Goal: Task Accomplishment & Management: Complete application form

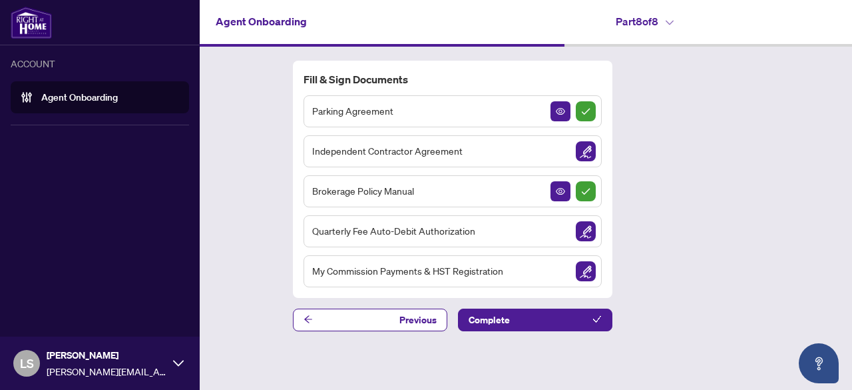
click at [40, 22] on img at bounding box center [31, 23] width 41 height 32
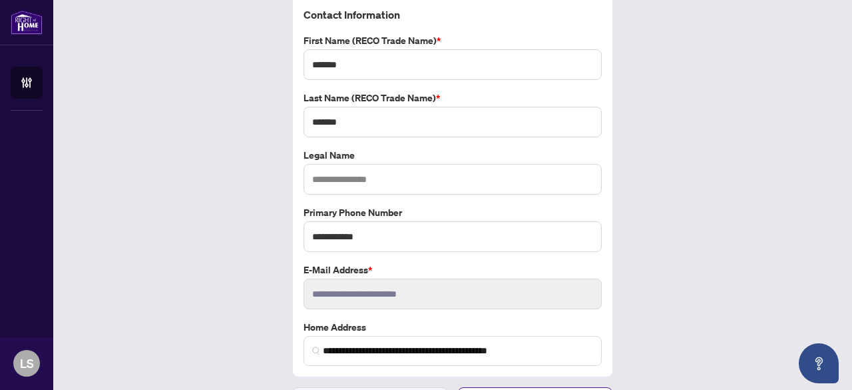
scroll to position [93, 0]
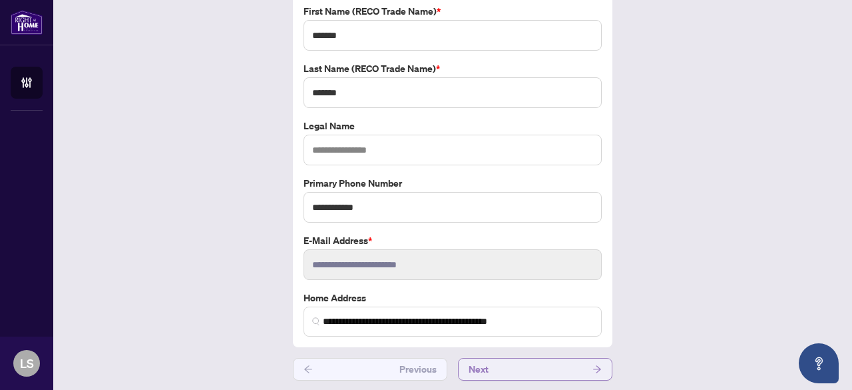
click at [518, 362] on button "Next" at bounding box center [535, 369] width 154 height 23
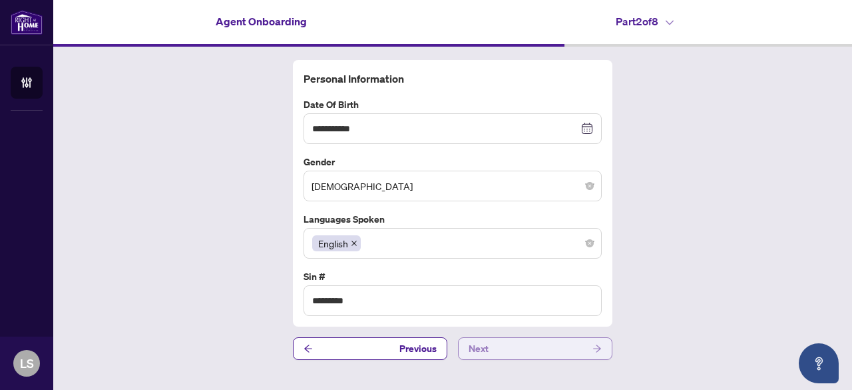
click at [518, 337] on button "Next" at bounding box center [535, 348] width 154 height 23
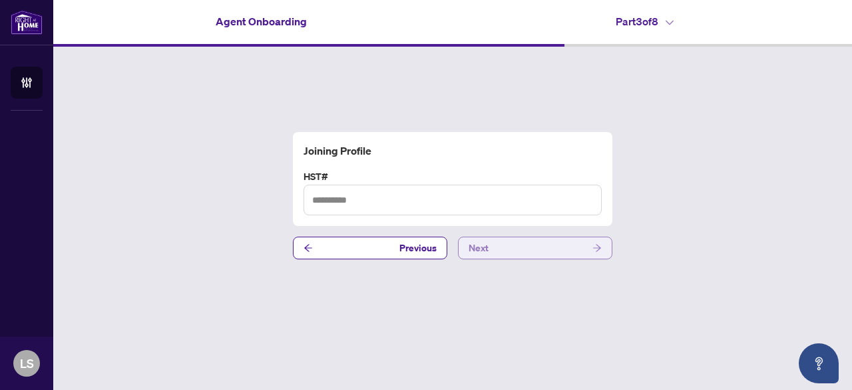
click at [505, 253] on button "Next" at bounding box center [535, 247] width 154 height 23
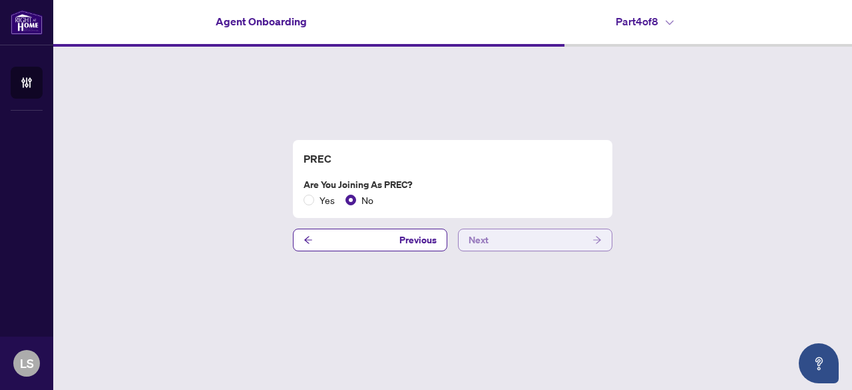
click at [507, 236] on button "Next" at bounding box center [535, 239] width 154 height 23
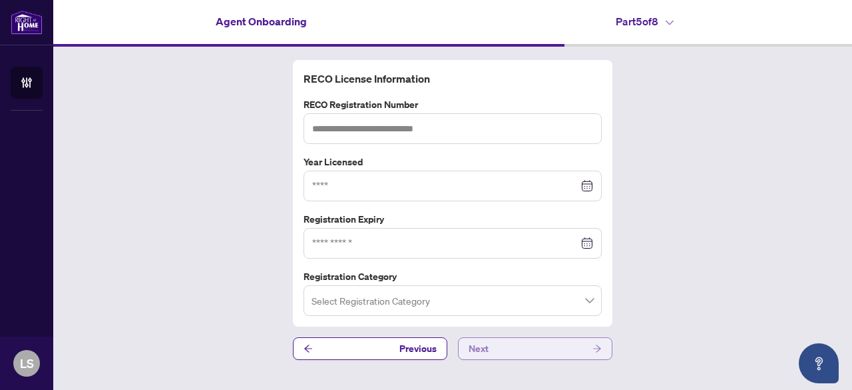
click at [501, 348] on button "Next" at bounding box center [535, 348] width 154 height 23
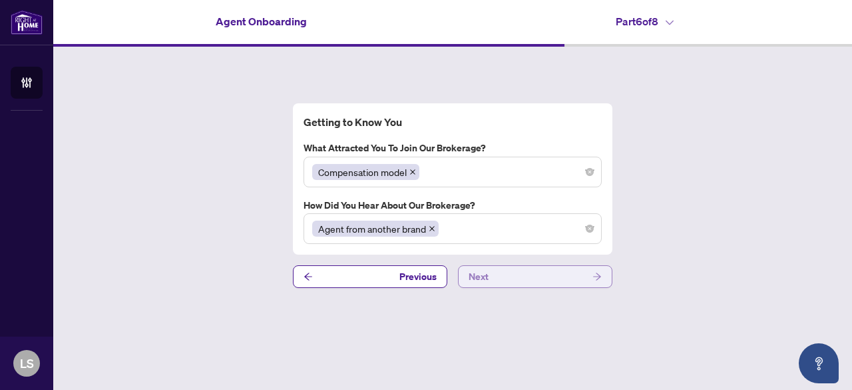
click at [503, 277] on button "Next" at bounding box center [535, 276] width 154 height 23
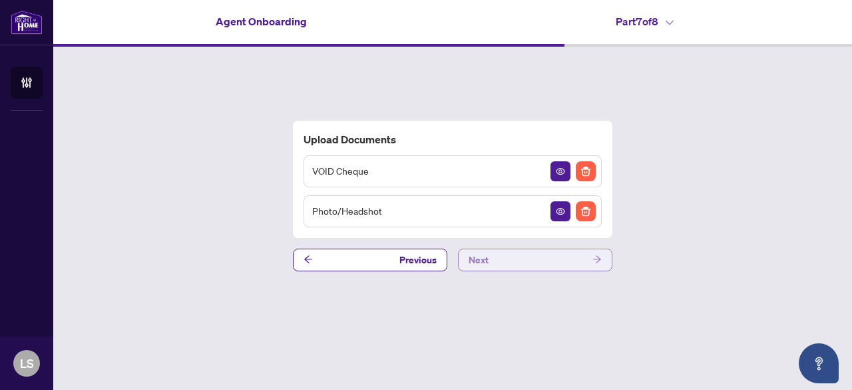
click at [505, 254] on button "Next" at bounding box center [535, 259] width 154 height 23
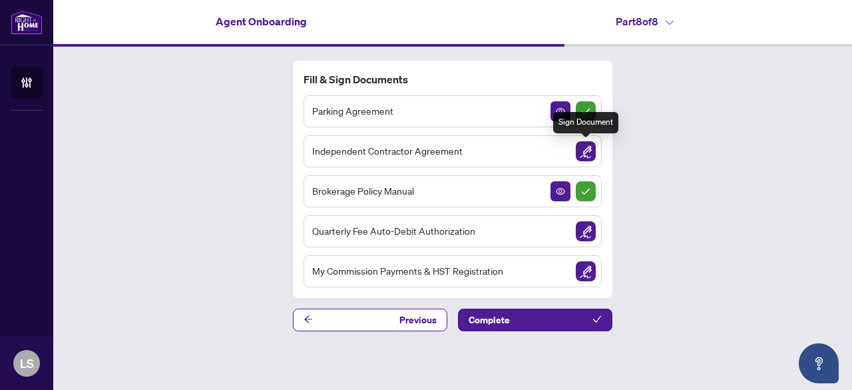
click at [587, 152] on img "Sign Document" at bounding box center [586, 151] width 20 height 20
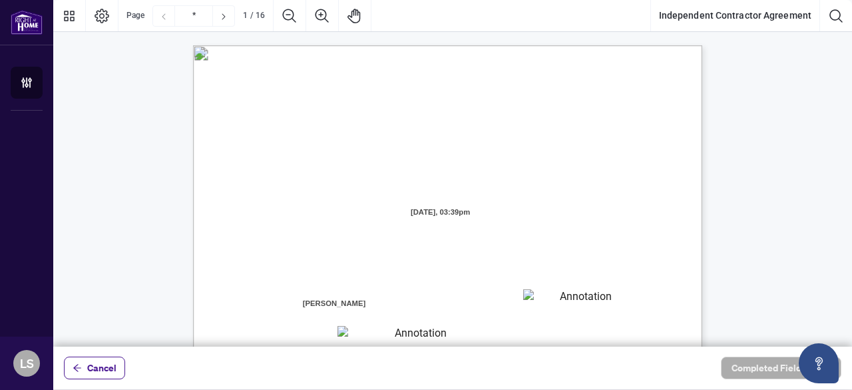
click at [563, 302] on textarea "01K2JDQRHTKF4BQAJVW887NC23" at bounding box center [580, 299] width 114 height 20
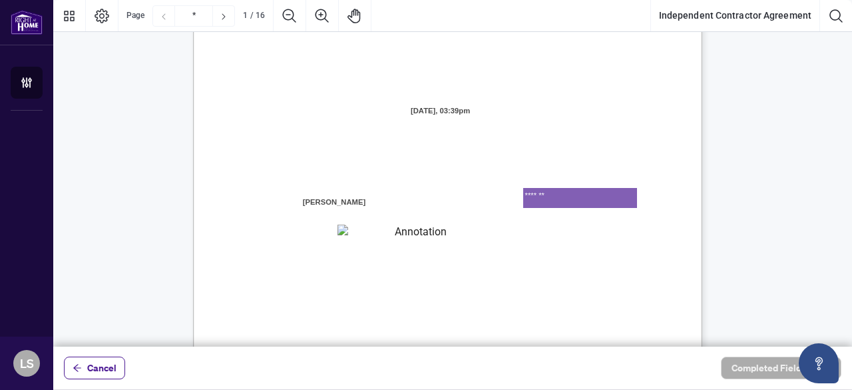
scroll to position [133, 0]
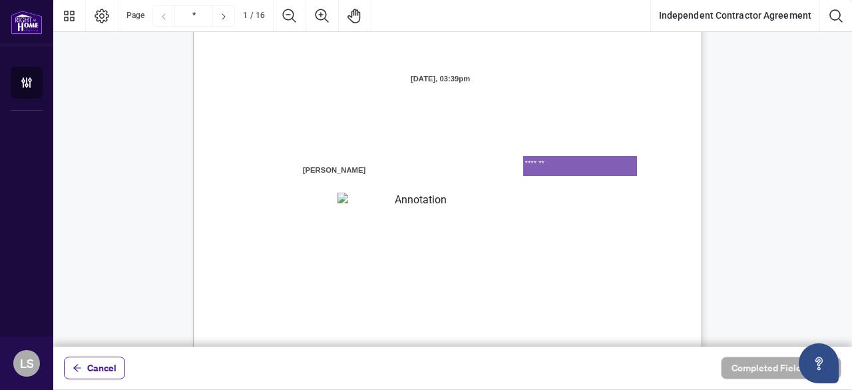
type textarea "*******"
click at [403, 205] on textarea "01K2JDQXSA3AVWWH2VRJ35VBHH" at bounding box center [416, 202] width 156 height 20
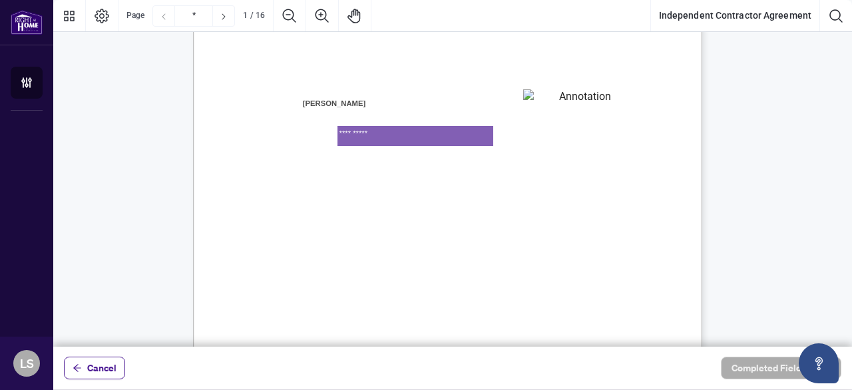
type textarea "**********"
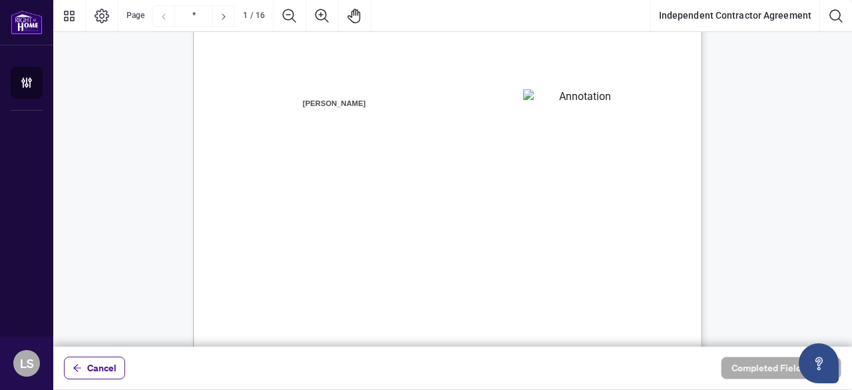
click at [411, 247] on span "purpose of conducting a real estate business." at bounding box center [333, 251] width 158 height 12
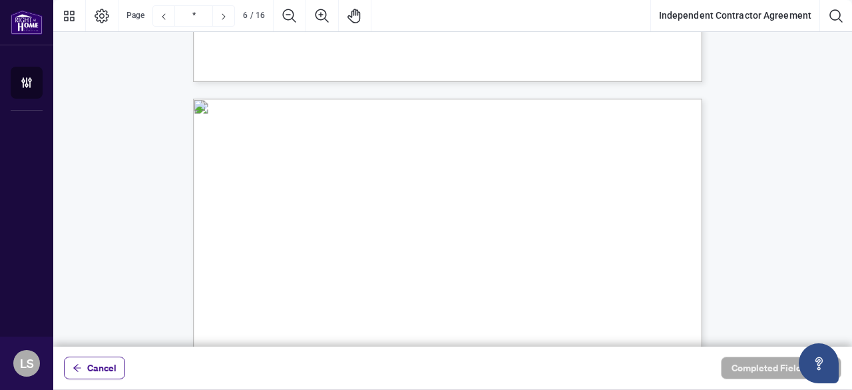
scroll to position [3329, 0]
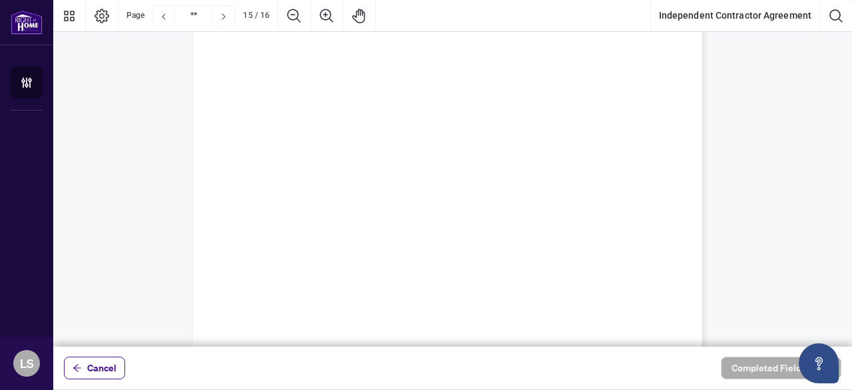
type input "**"
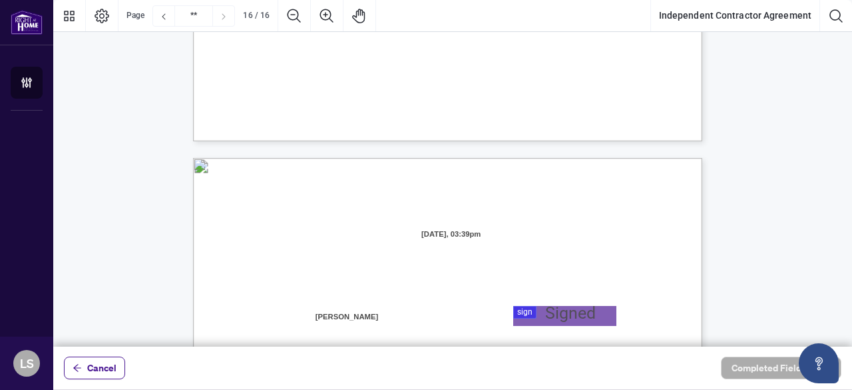
scroll to position [10075, 0]
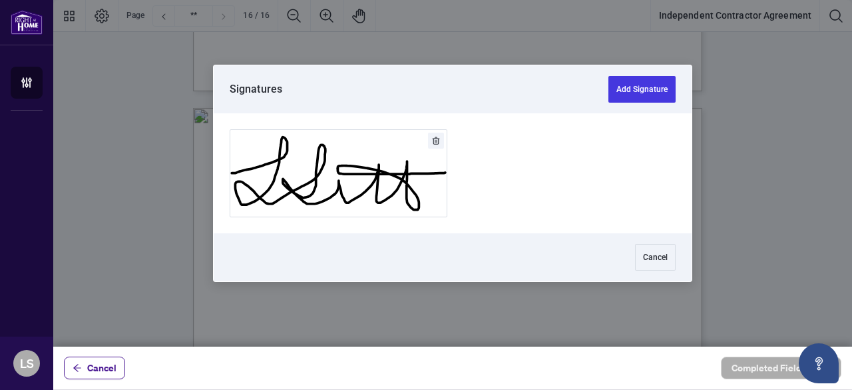
click at [549, 271] on div at bounding box center [452, 173] width 799 height 346
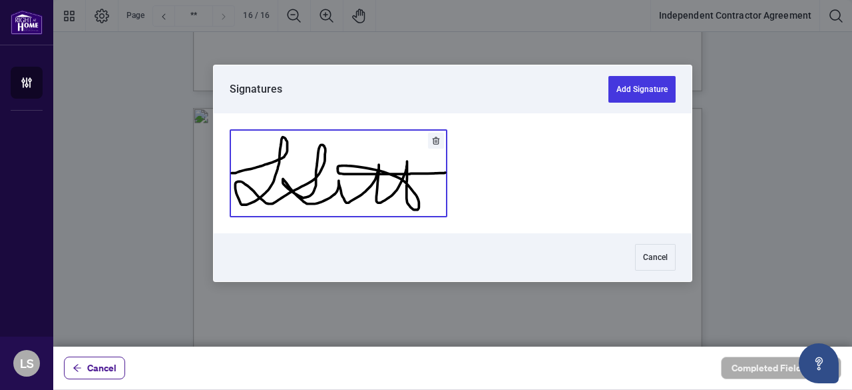
click at [376, 190] on button "Add Signature" at bounding box center [338, 173] width 216 height 87
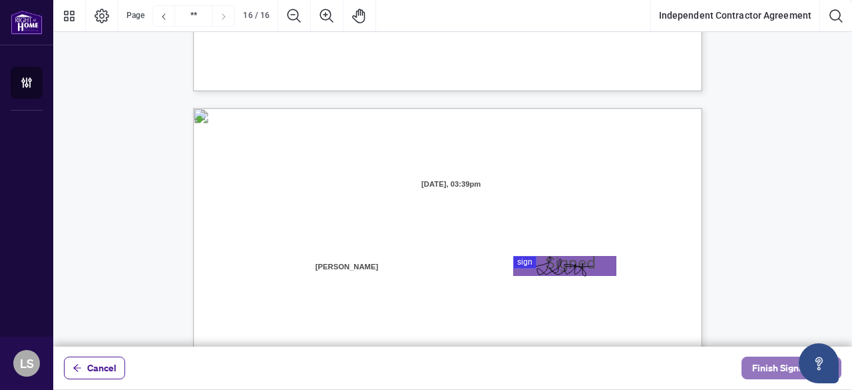
click at [761, 370] on span "Finish Signing" at bounding box center [782, 367] width 60 height 21
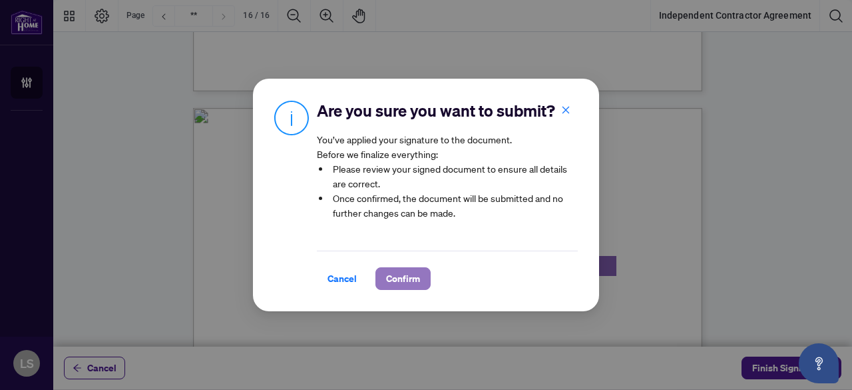
click at [401, 282] on span "Confirm" at bounding box center [403, 278] width 34 height 21
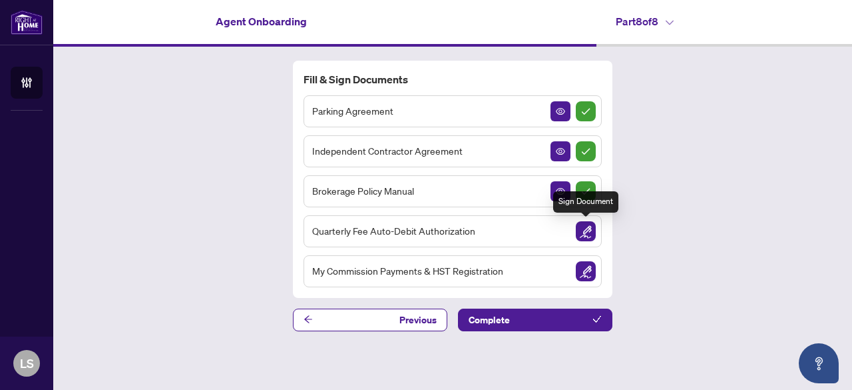
click at [588, 229] on img "Sign Document" at bounding box center [586, 231] width 20 height 20
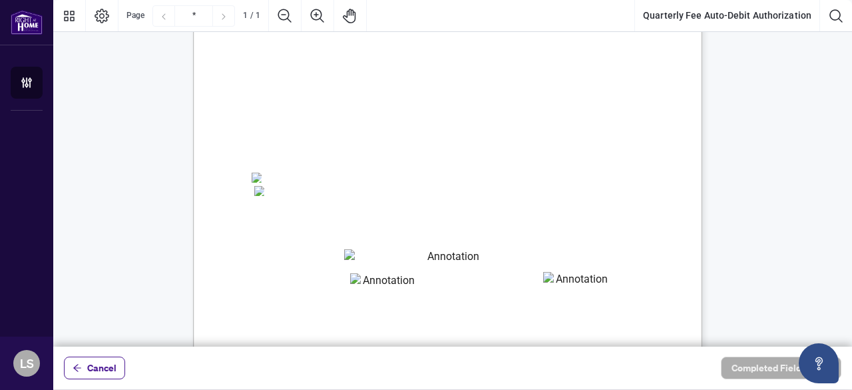
scroll to position [200, 0]
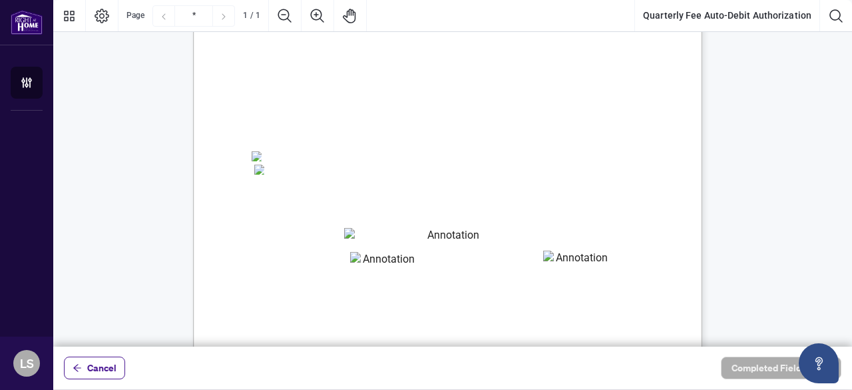
click at [261, 156] on span "☐" at bounding box center [258, 153] width 9 height 16
click at [374, 223] on span "☐" at bounding box center [377, 225] width 7 height 12
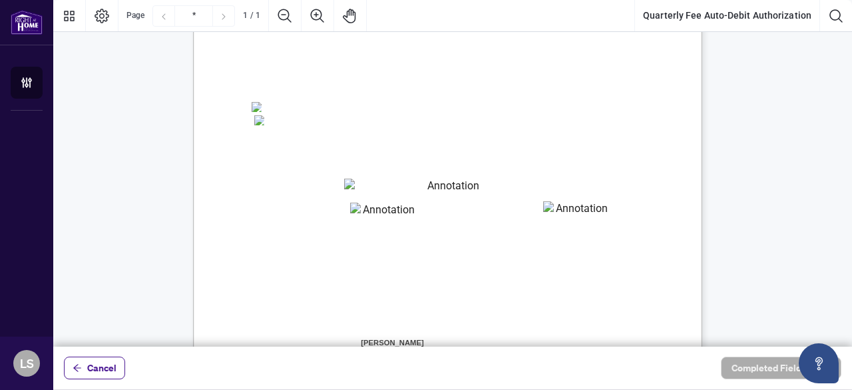
scroll to position [266, 0]
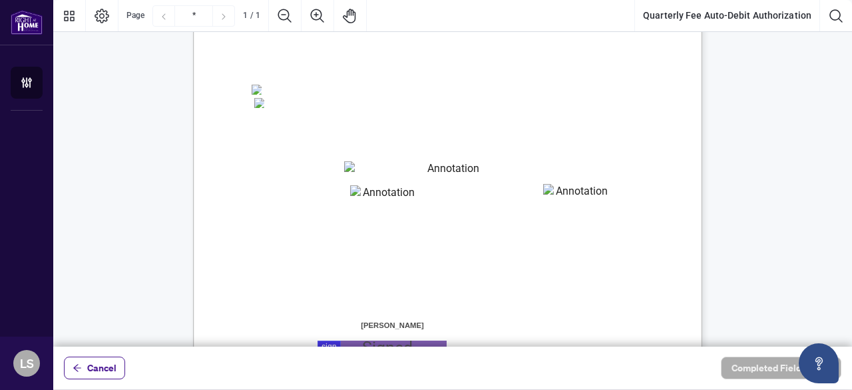
click at [377, 170] on textarea "01K2JDWFVK49408B18C1MDXREH" at bounding box center [448, 171] width 208 height 20
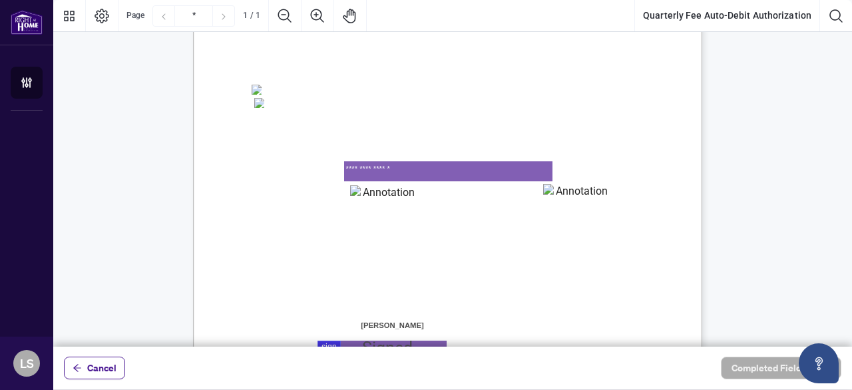
type textarea "**********"
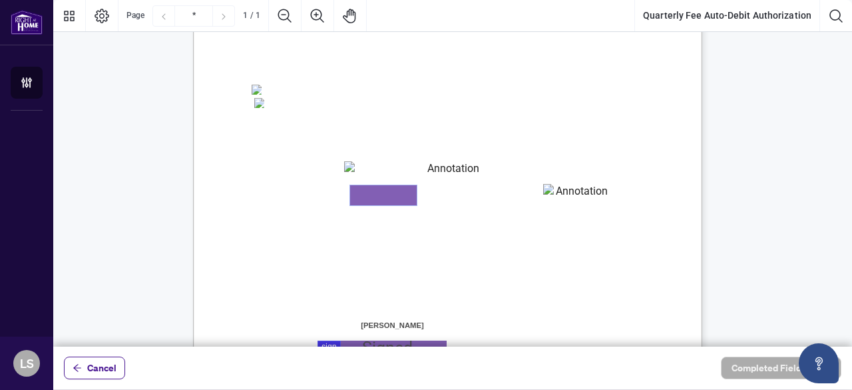
click at [397, 198] on textarea "01K2JDWP32GEM4PR434STP410C" at bounding box center [383, 195] width 67 height 20
type textarea "****"
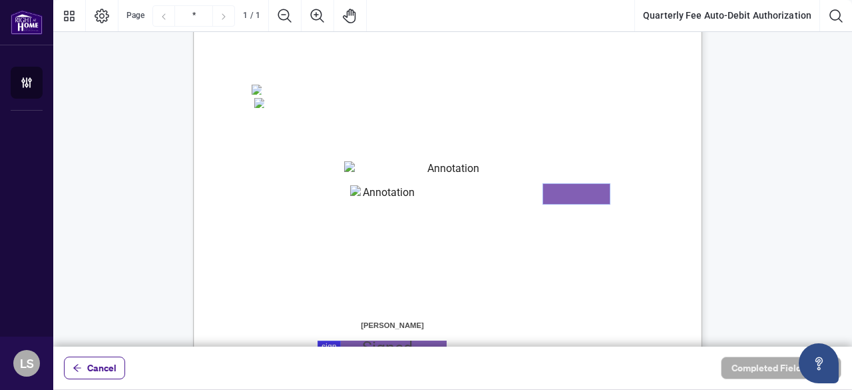
click at [581, 190] on textarea "01K2JDWZ1Z43ASPHTESFBG32RM" at bounding box center [576, 194] width 67 height 20
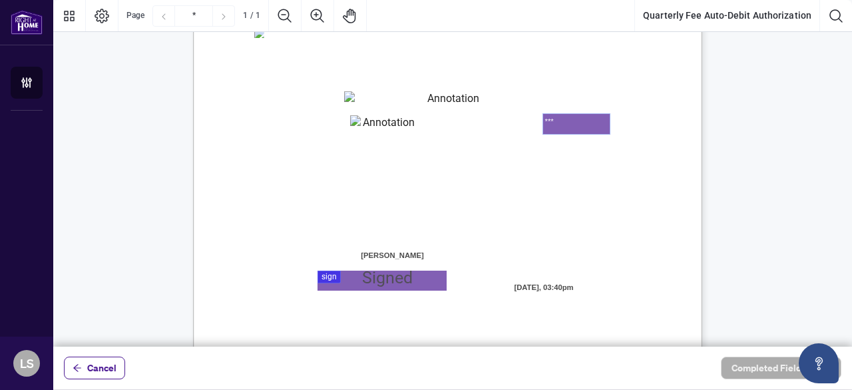
scroll to position [371, 0]
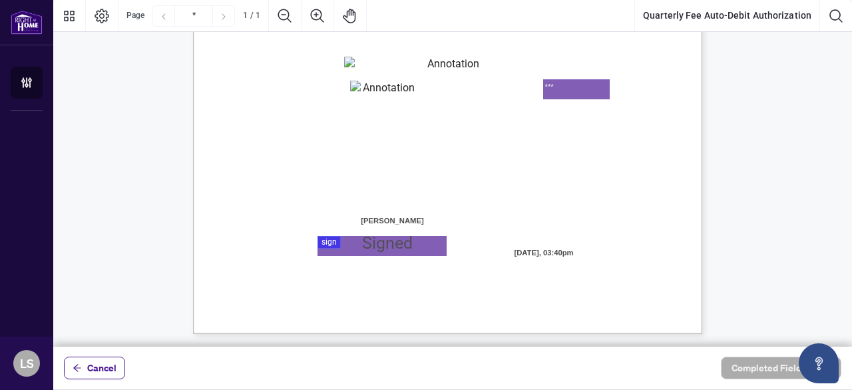
type textarea "***"
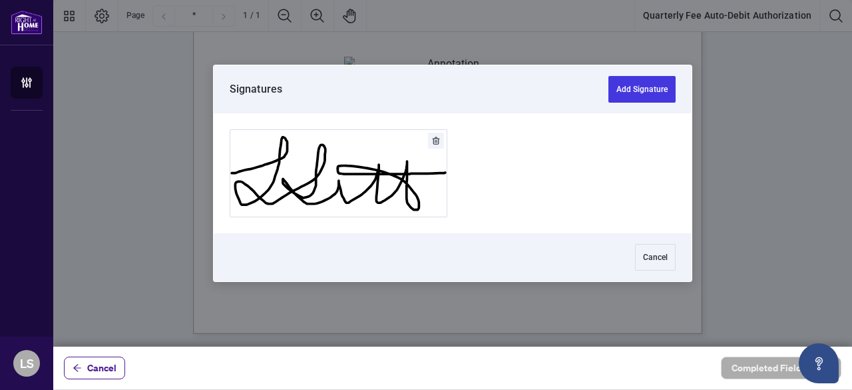
click at [352, 247] on div at bounding box center [452, 173] width 799 height 346
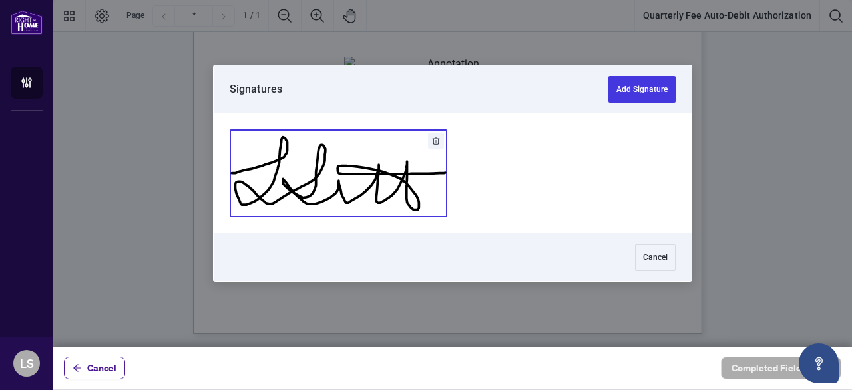
click at [336, 180] on button "Add Signature" at bounding box center [338, 173] width 216 height 87
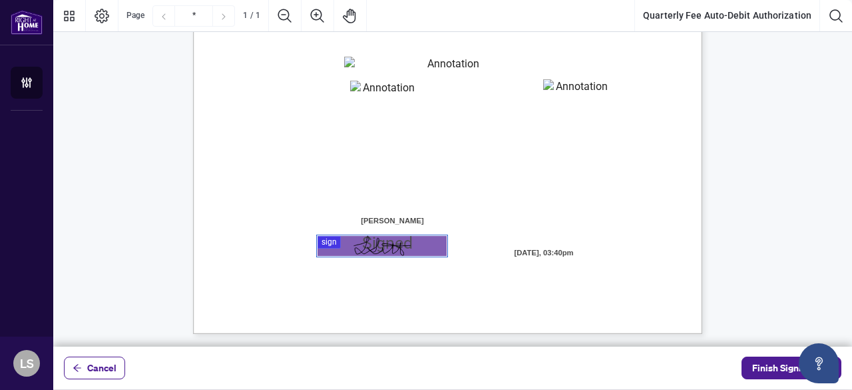
scroll to position [270, 0]
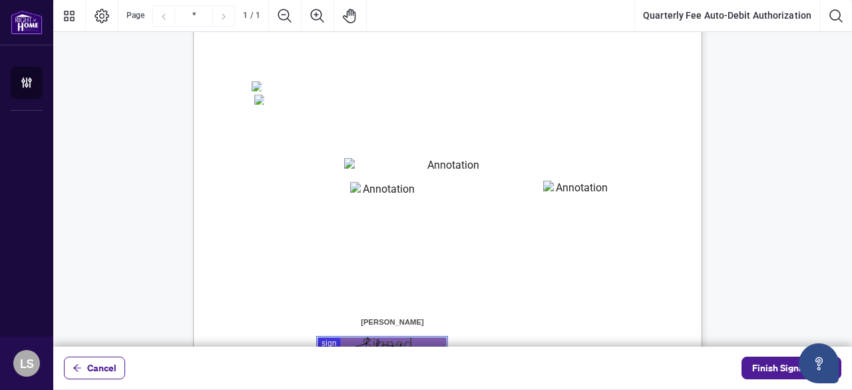
click at [377, 155] on span "☐" at bounding box center [377, 155] width 7 height 12
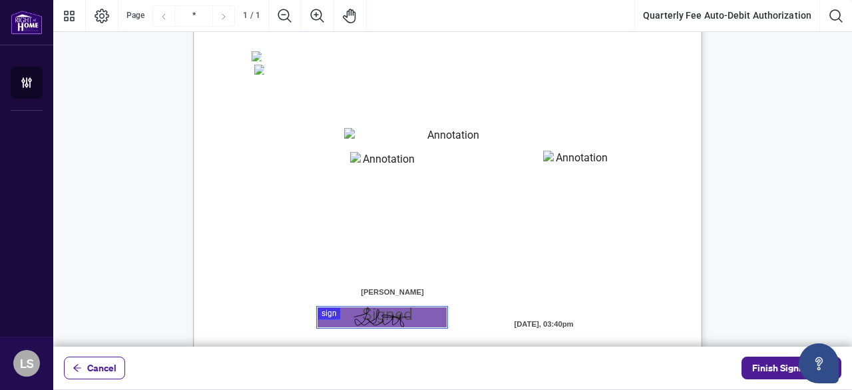
scroll to position [300, 0]
click at [762, 368] on span "Finish Signing" at bounding box center [782, 367] width 60 height 21
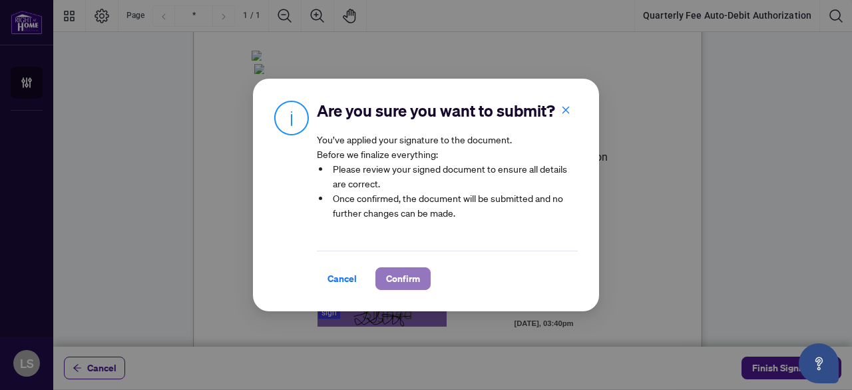
click at [407, 284] on span "Confirm" at bounding box center [403, 278] width 34 height 21
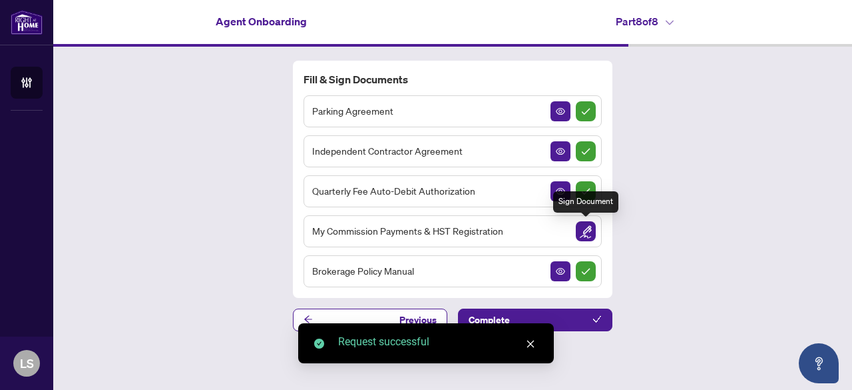
click at [587, 232] on img "Sign Document" at bounding box center [586, 231] width 20 height 20
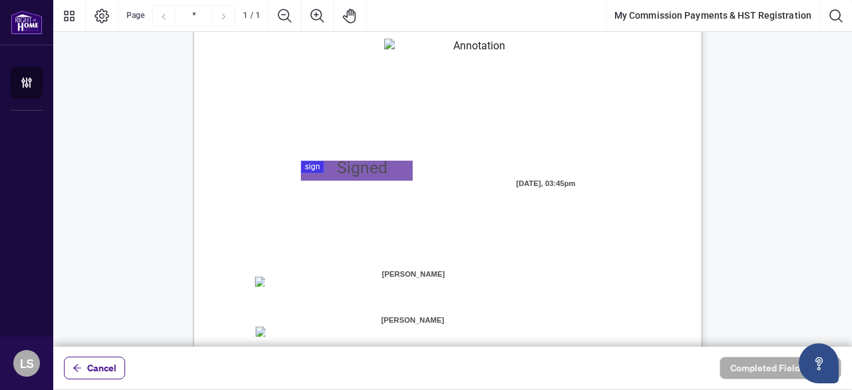
scroll to position [206, 0]
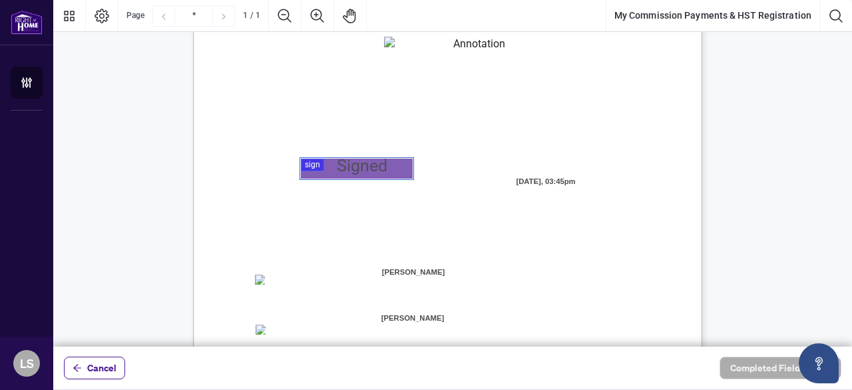
click at [337, 168] on div at bounding box center [452, 173] width 799 height 346
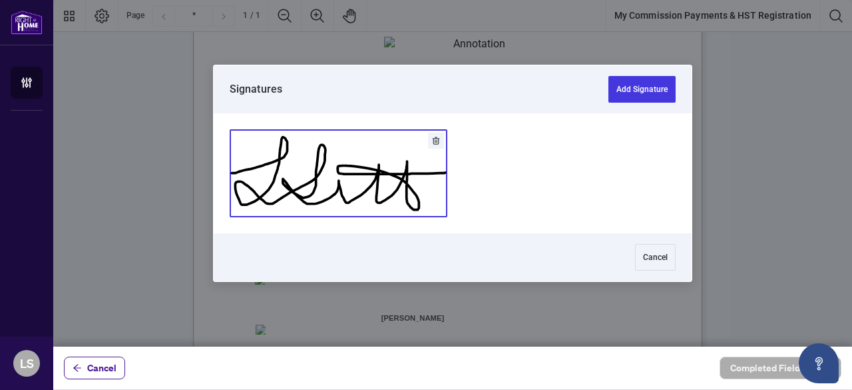
click at [337, 168] on button "Add Signature" at bounding box center [338, 173] width 216 height 87
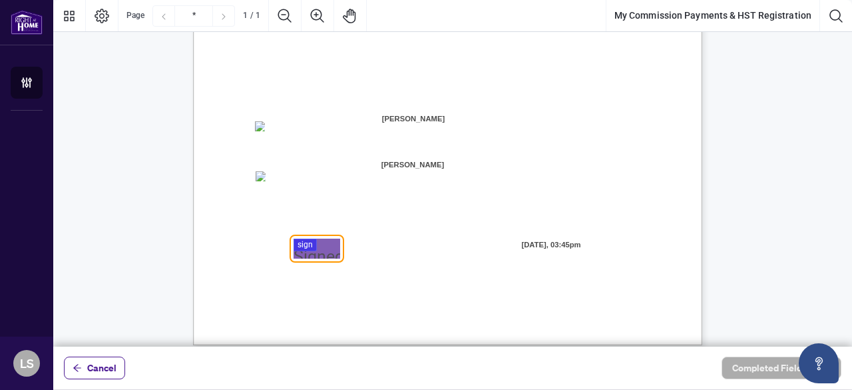
scroll to position [371, 0]
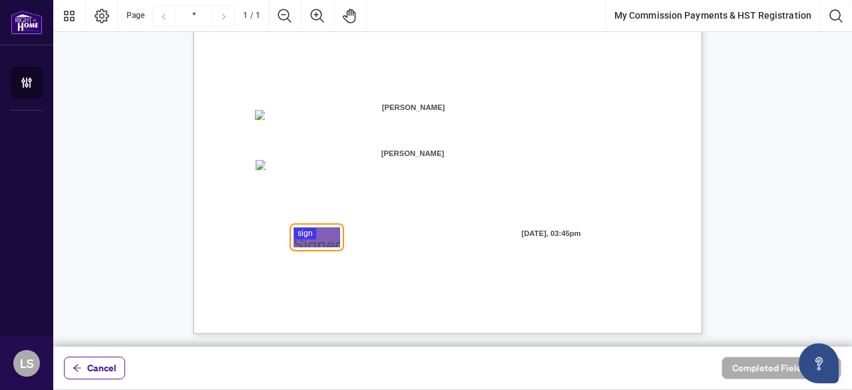
click at [319, 238] on div at bounding box center [452, 173] width 799 height 346
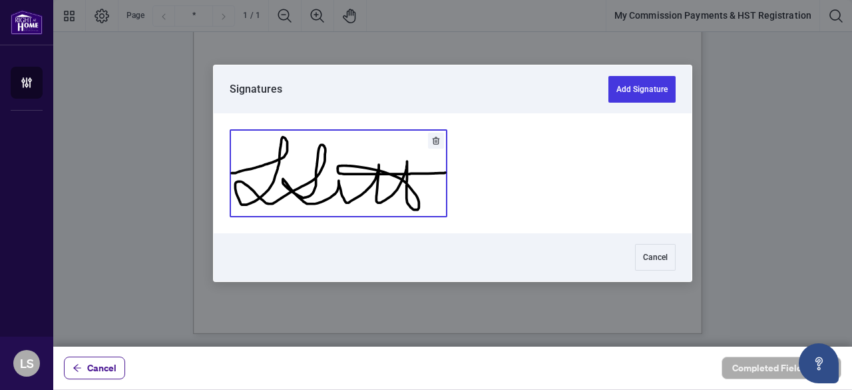
click at [345, 180] on button "Add Signature" at bounding box center [338, 173] width 216 height 87
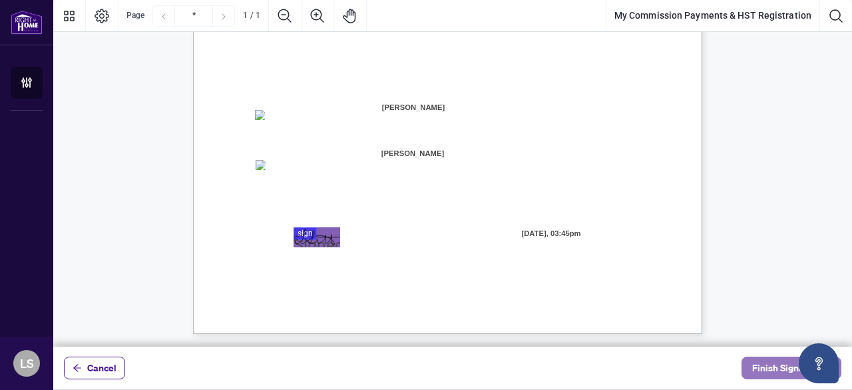
click at [775, 370] on span "Finish Signing" at bounding box center [782, 367] width 60 height 21
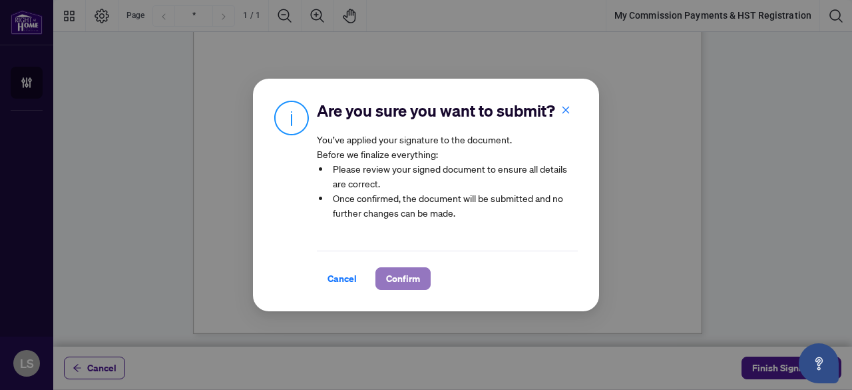
click at [405, 280] on span "Confirm" at bounding box center [403, 278] width 34 height 21
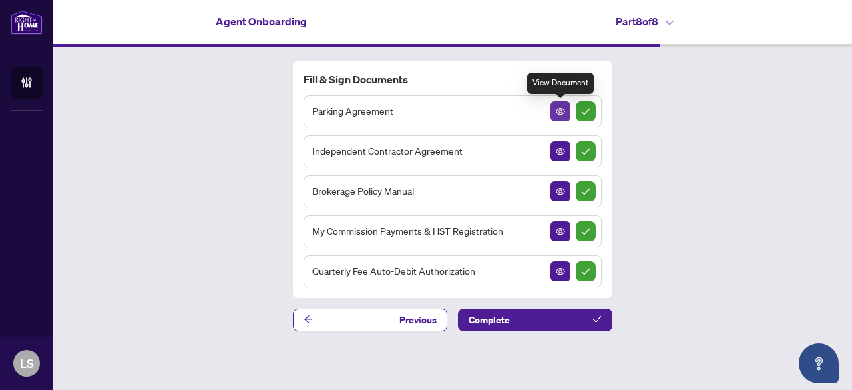
click at [556, 119] on span "button" at bounding box center [560, 111] width 9 height 15
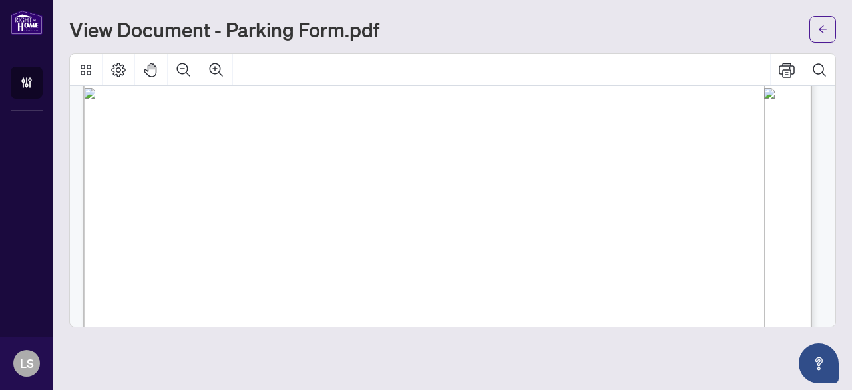
scroll to position [2663, 0]
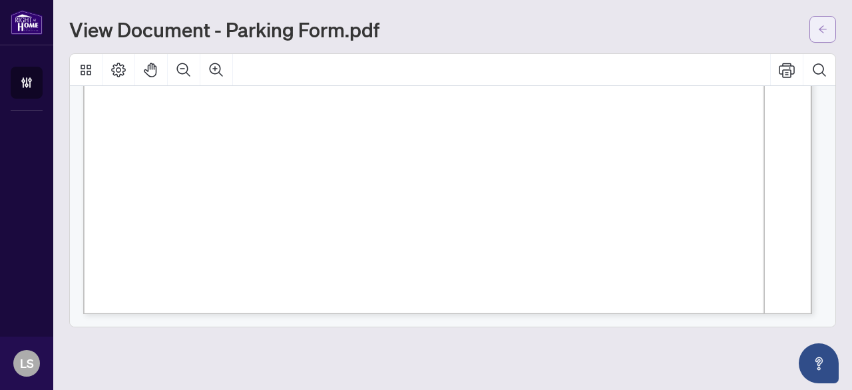
click at [825, 23] on span "button" at bounding box center [822, 29] width 9 height 21
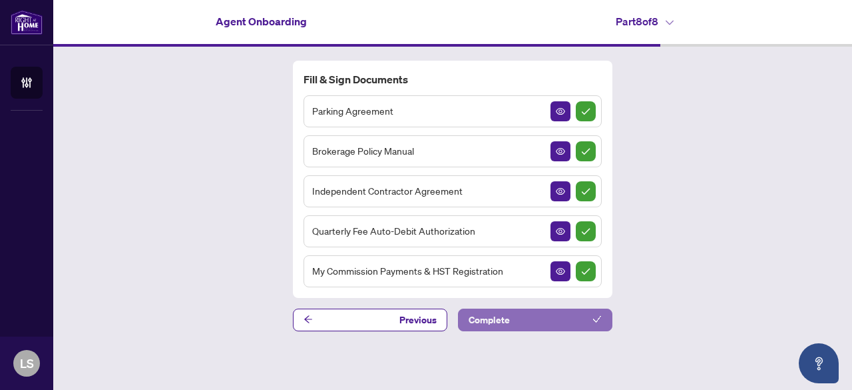
click at [549, 310] on button "Complete" at bounding box center [535, 319] width 154 height 23
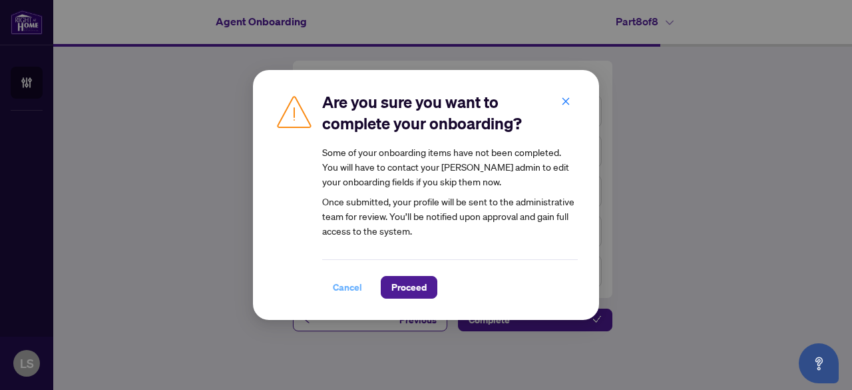
click at [346, 288] on span "Cancel" at bounding box center [347, 286] width 29 height 21
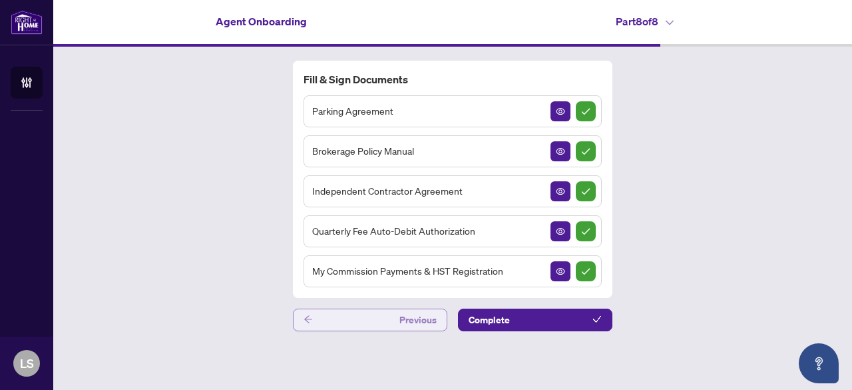
click at [374, 315] on button "Previous" at bounding box center [370, 319] width 154 height 23
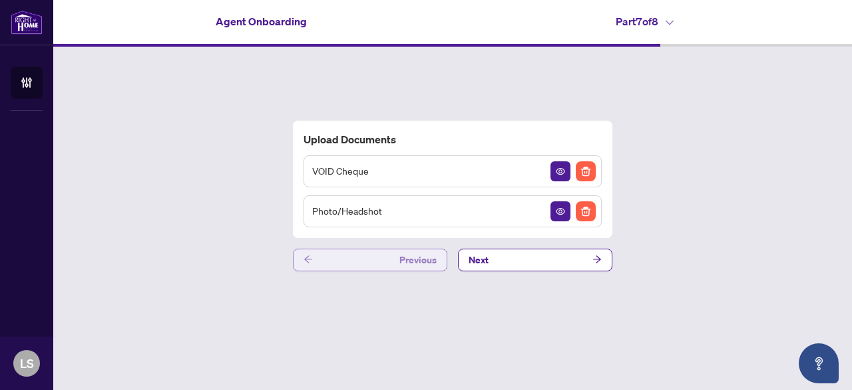
click at [376, 266] on button "Previous" at bounding box center [370, 259] width 154 height 23
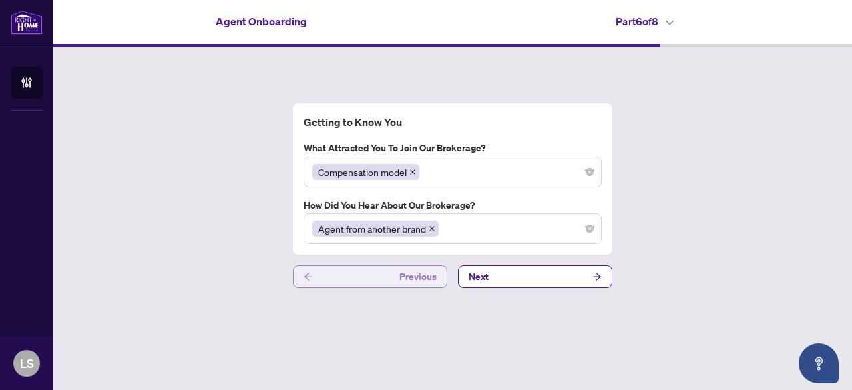
click at [377, 277] on button "Previous" at bounding box center [370, 276] width 154 height 23
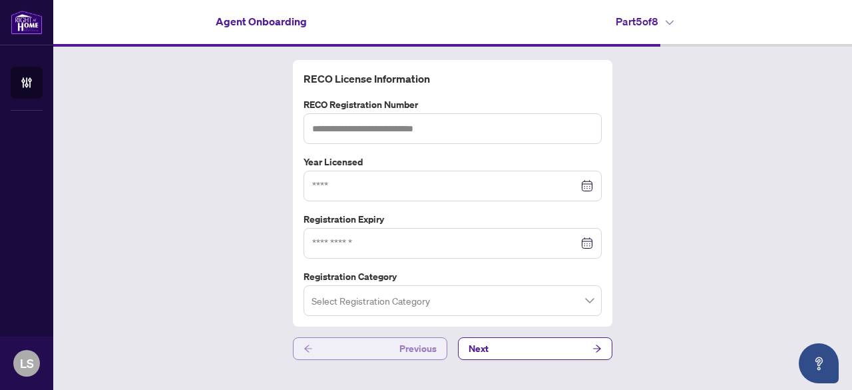
click at [381, 352] on button "Previous" at bounding box center [370, 348] width 154 height 23
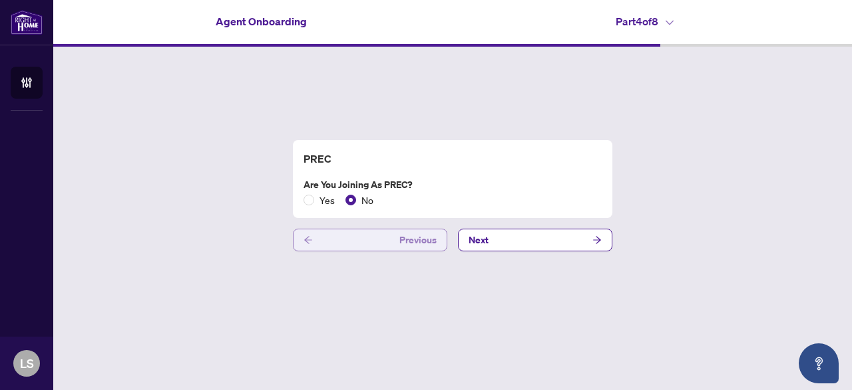
click at [381, 246] on button "Previous" at bounding box center [370, 239] width 154 height 23
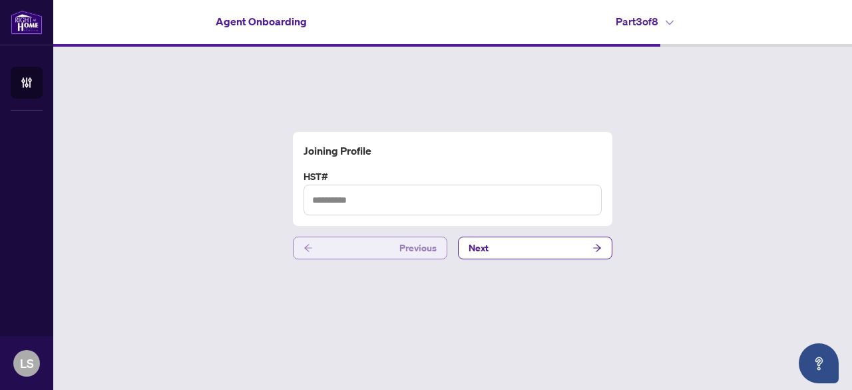
click at [380, 248] on button "Previous" at bounding box center [370, 247] width 154 height 23
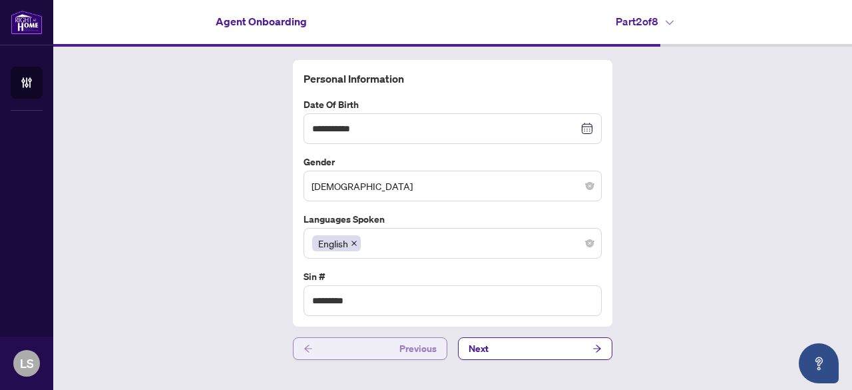
click at [421, 350] on span "Previous" at bounding box center [418, 348] width 37 height 21
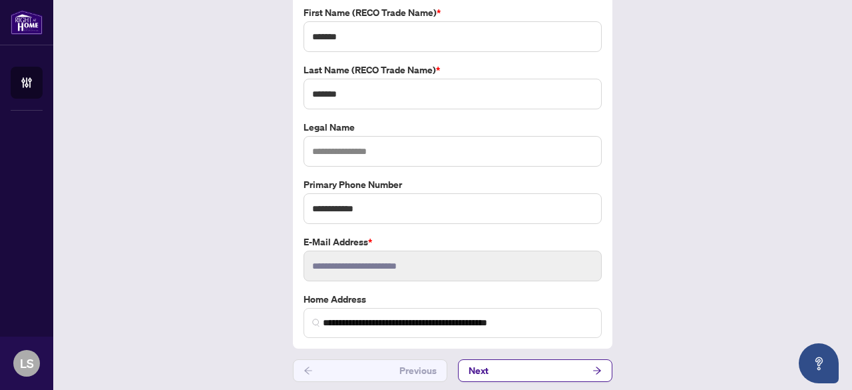
scroll to position [93, 0]
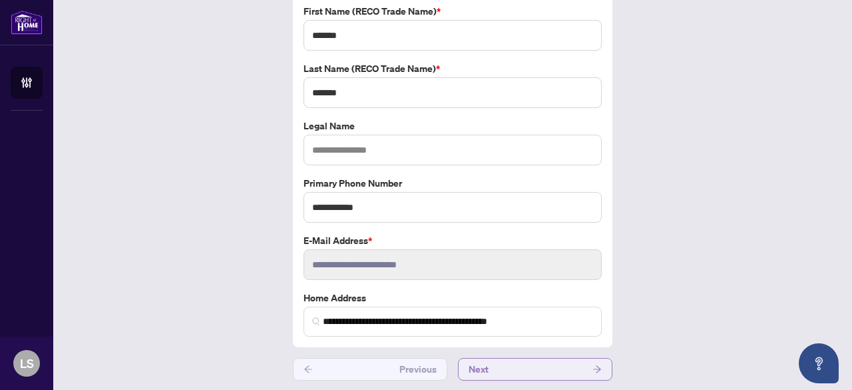
click at [567, 370] on button "Next" at bounding box center [535, 369] width 154 height 23
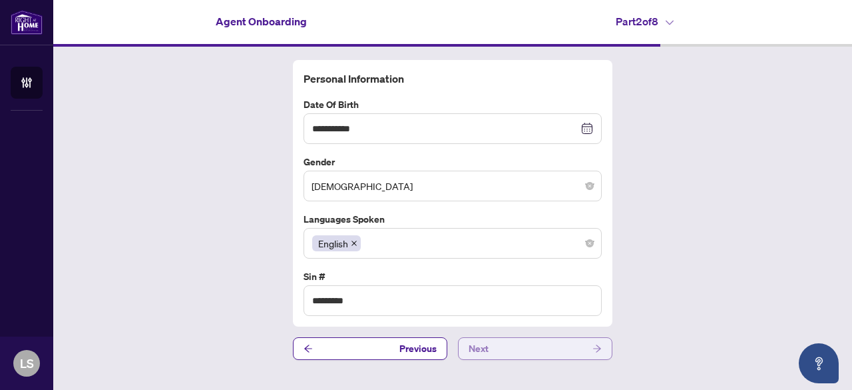
click at [568, 346] on button "Next" at bounding box center [535, 348] width 154 height 23
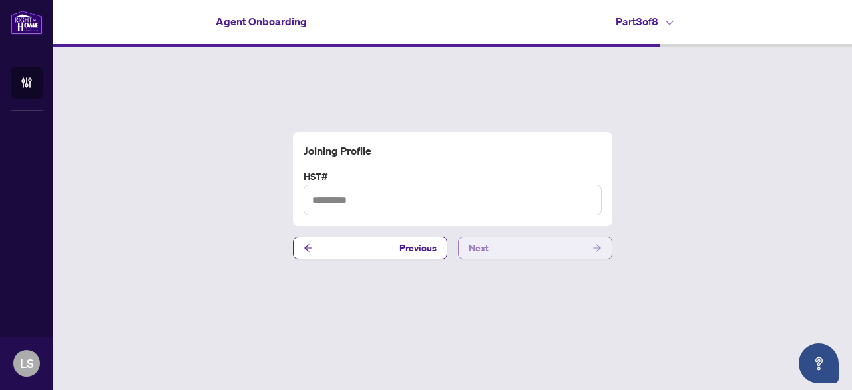
click at [555, 248] on button "Next" at bounding box center [535, 247] width 154 height 23
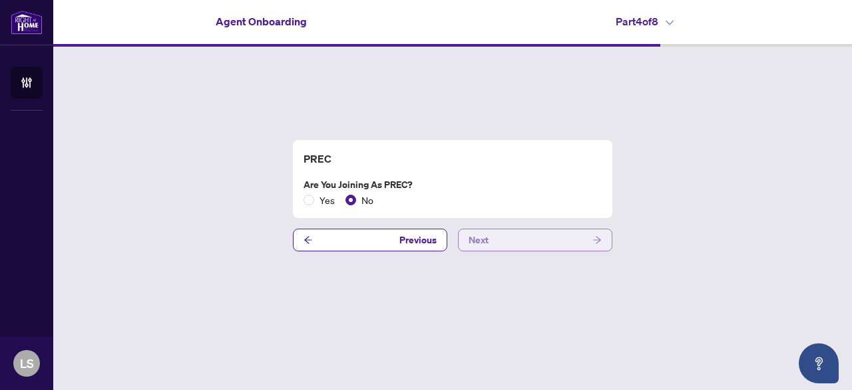
click at [557, 244] on button "Next" at bounding box center [535, 239] width 154 height 23
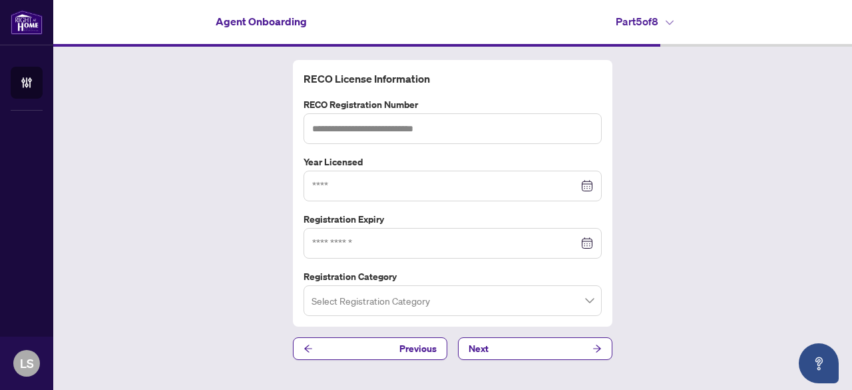
click at [550, 347] on button "Next" at bounding box center [535, 348] width 154 height 23
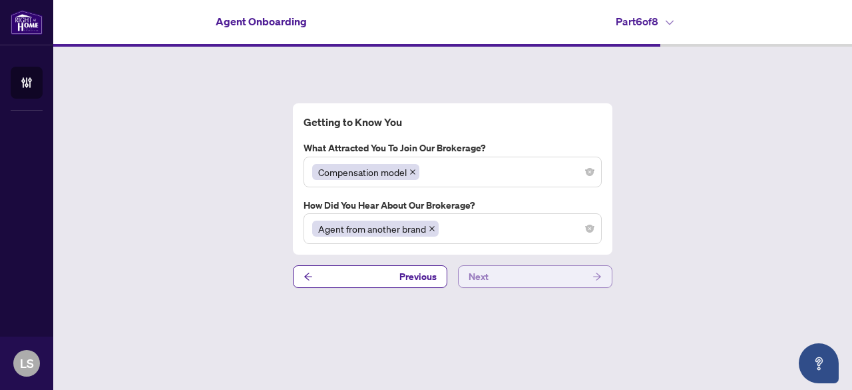
click at [551, 283] on button "Next" at bounding box center [535, 276] width 154 height 23
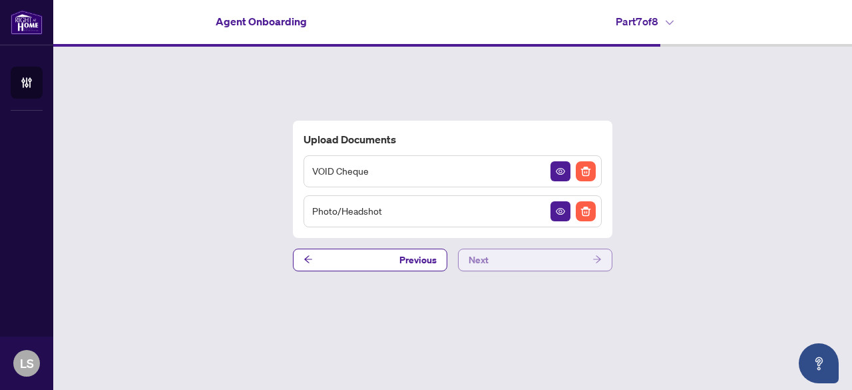
click at [546, 256] on button "Next" at bounding box center [535, 259] width 154 height 23
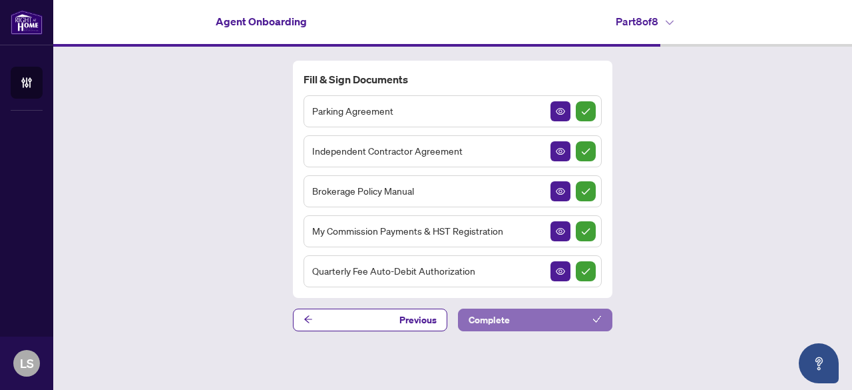
click at [547, 316] on button "Complete" at bounding box center [535, 319] width 154 height 23
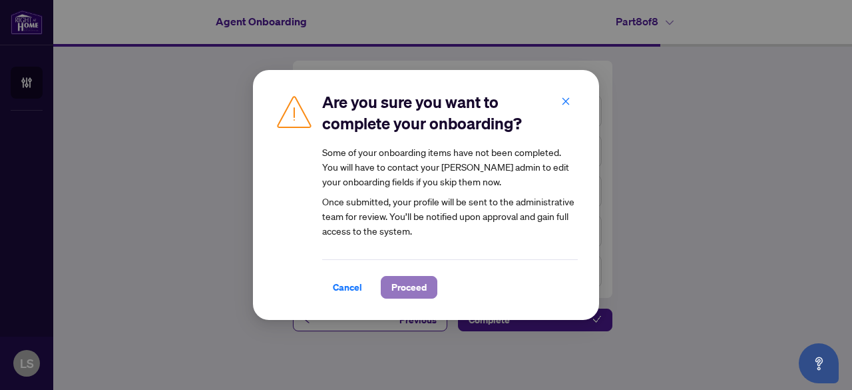
click at [426, 287] on button "Proceed" at bounding box center [409, 287] width 57 height 23
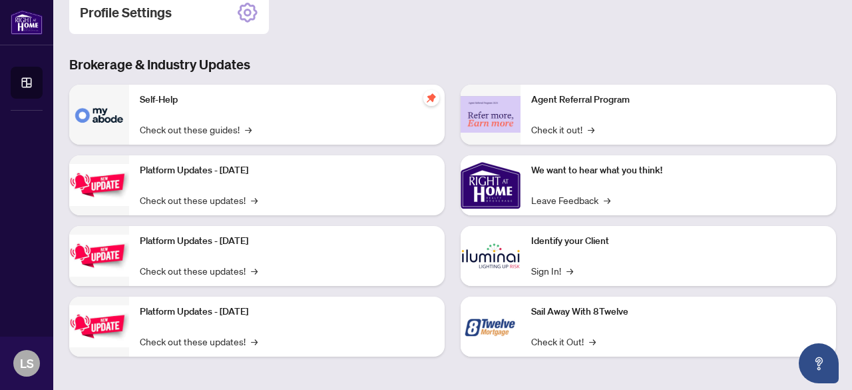
scroll to position [209, 0]
click at [554, 132] on link "Check it out! →" at bounding box center [562, 128] width 63 height 15
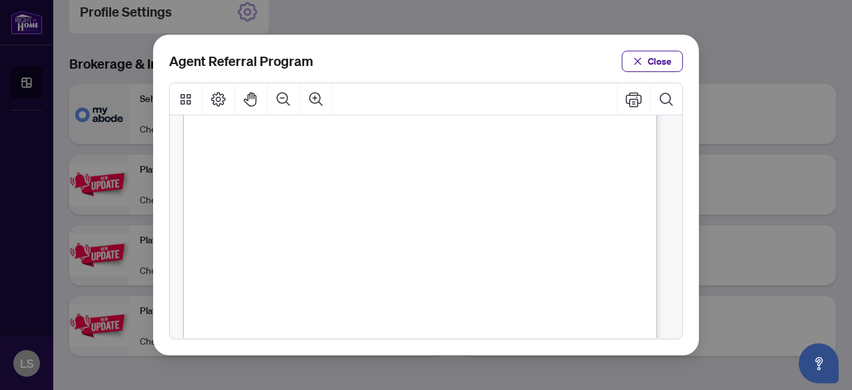
scroll to position [417, 0]
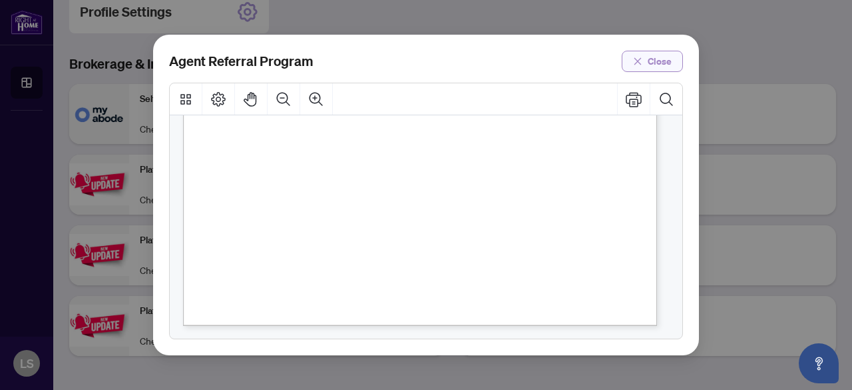
click at [661, 63] on span "Close" at bounding box center [660, 61] width 24 height 21
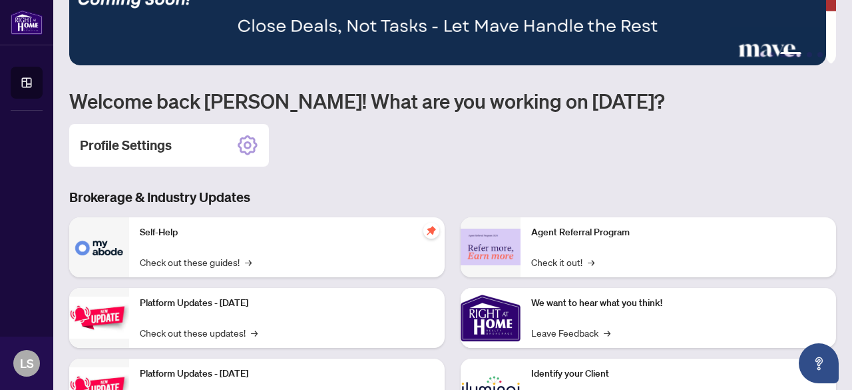
scroll to position [9, 0]
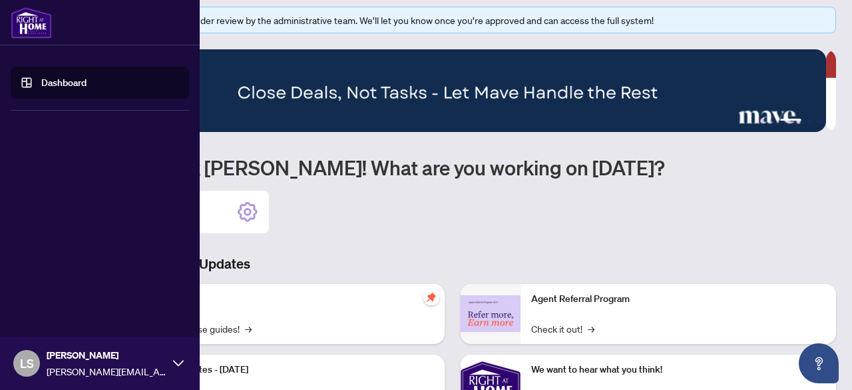
click at [63, 99] on li "Dashboard" at bounding box center [100, 82] width 178 height 53
click at [66, 89] on link "Dashboard" at bounding box center [63, 83] width 45 height 12
